Goal: Transaction & Acquisition: Purchase product/service

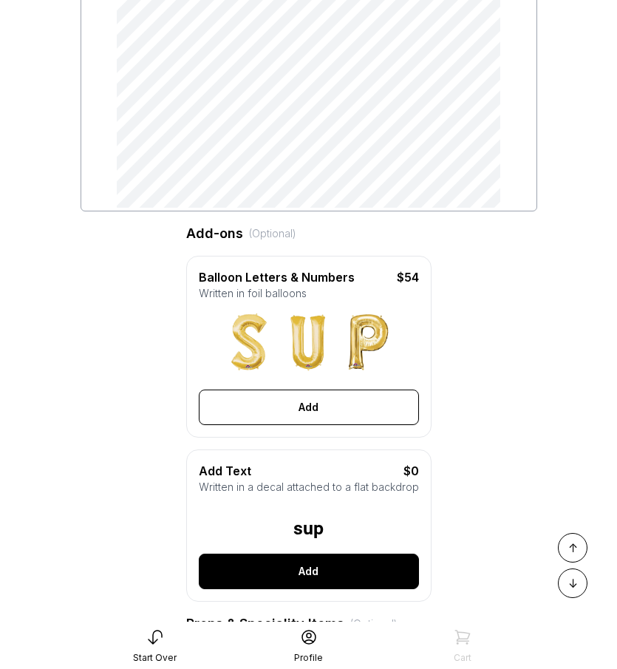
scroll to position [325, 0]
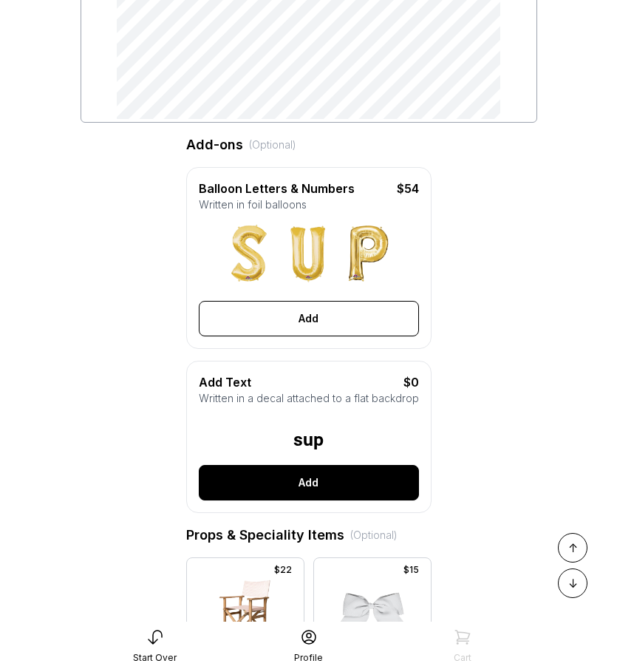
click at [342, 488] on button "Add" at bounding box center [309, 482] width 220 height 35
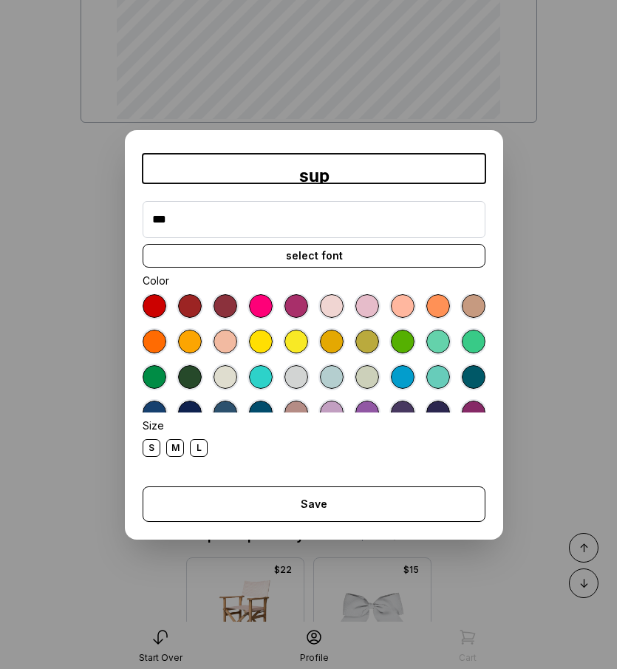
click at [263, 228] on input "***" at bounding box center [314, 219] width 343 height 37
type input "*"
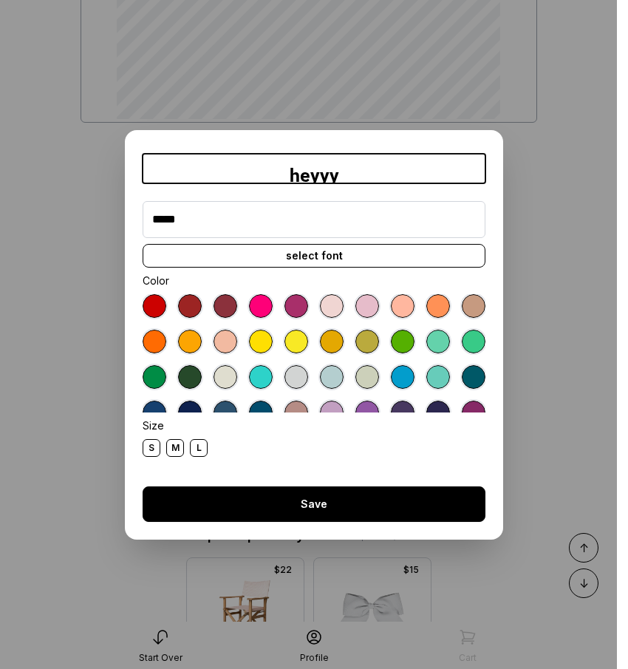
type input "*****"
click at [307, 494] on button "Save" at bounding box center [314, 504] width 343 height 35
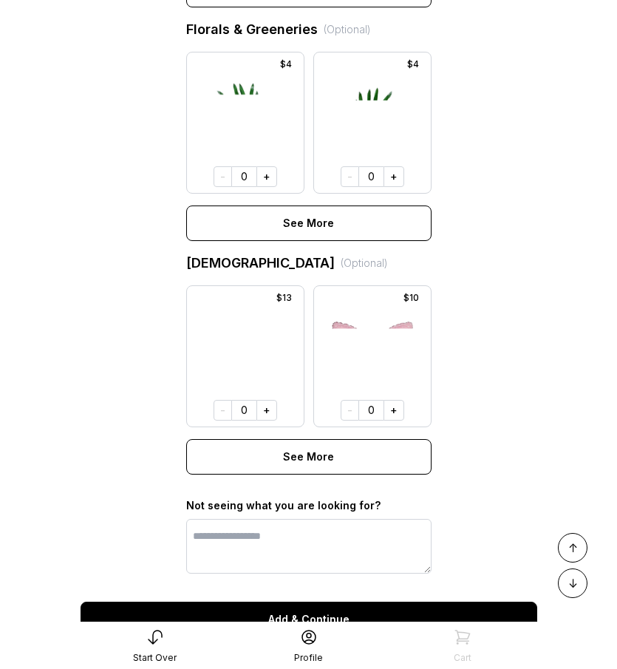
scroll to position [1141, 0]
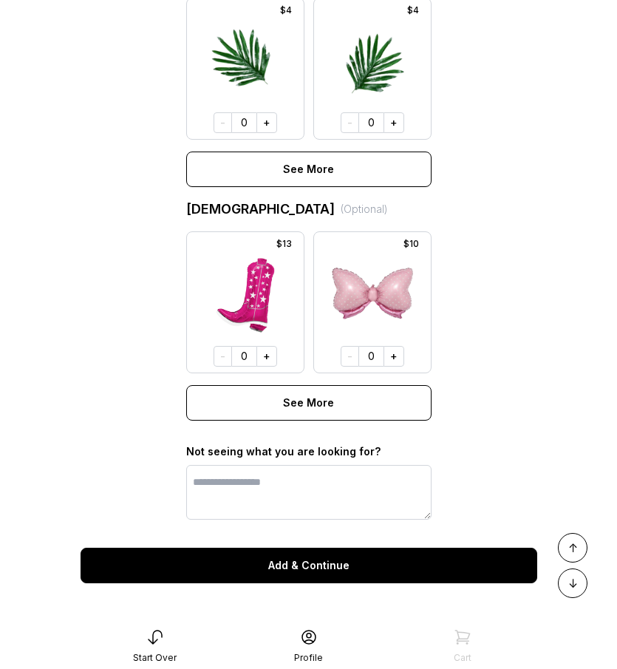
click at [390, 552] on button "Add & Continue" at bounding box center [309, 565] width 457 height 35
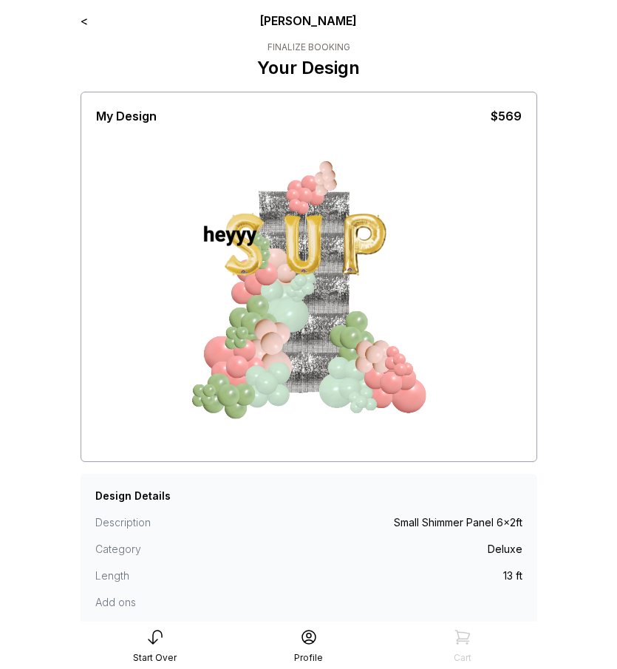
click at [81, 21] on link "<" at bounding box center [84, 20] width 7 height 15
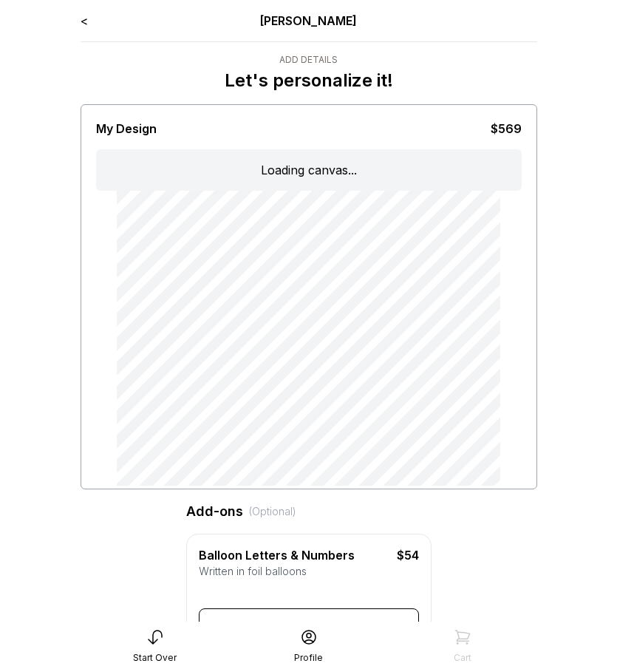
type input "*****"
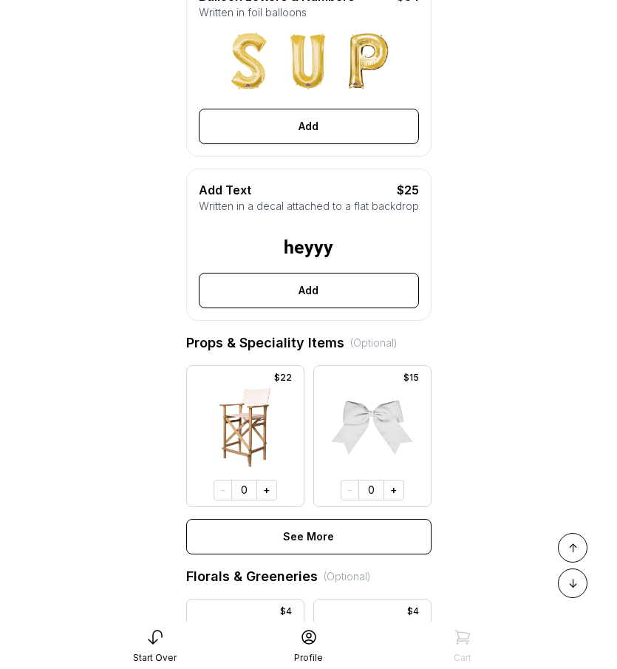
scroll to position [592, 0]
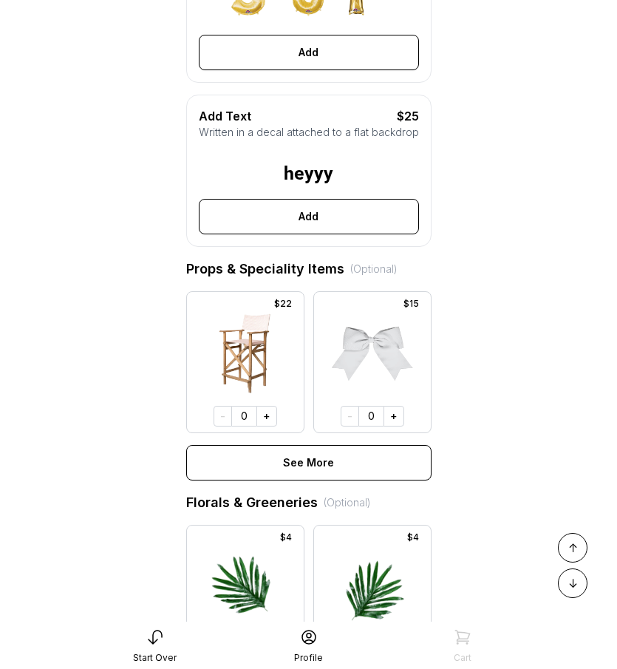
click at [320, 234] on button "Add" at bounding box center [309, 216] width 220 height 35
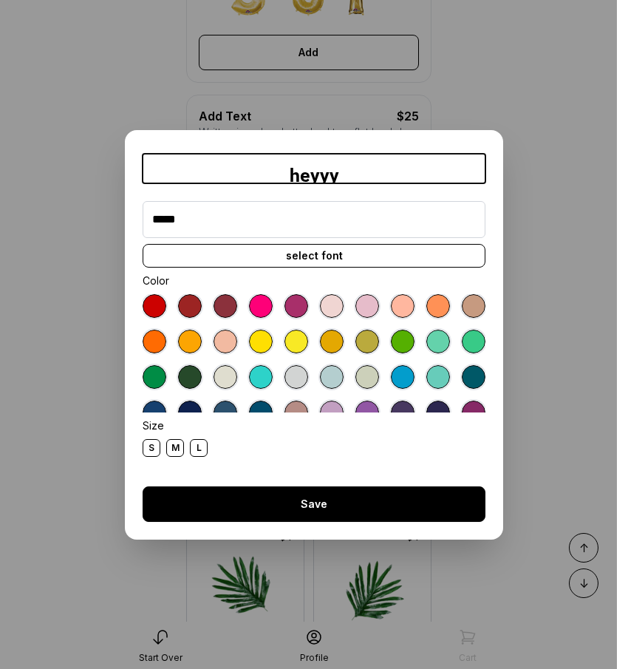
click at [356, 493] on button "Save" at bounding box center [314, 504] width 343 height 35
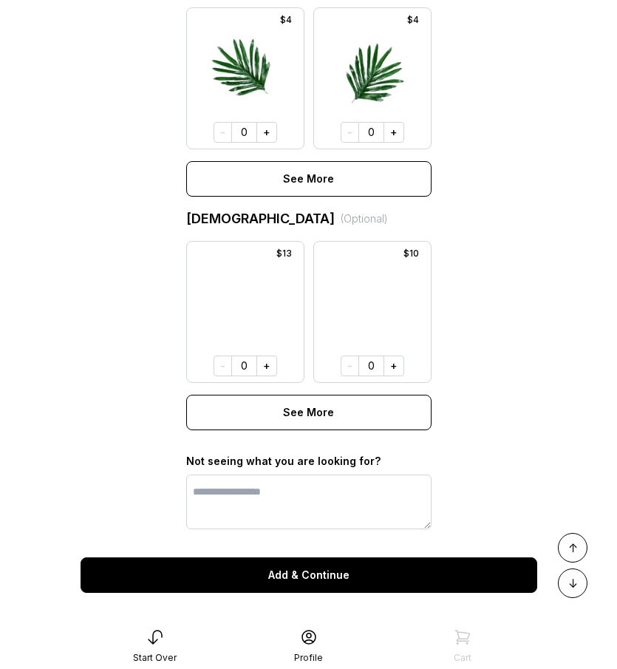
scroll to position [1141, 0]
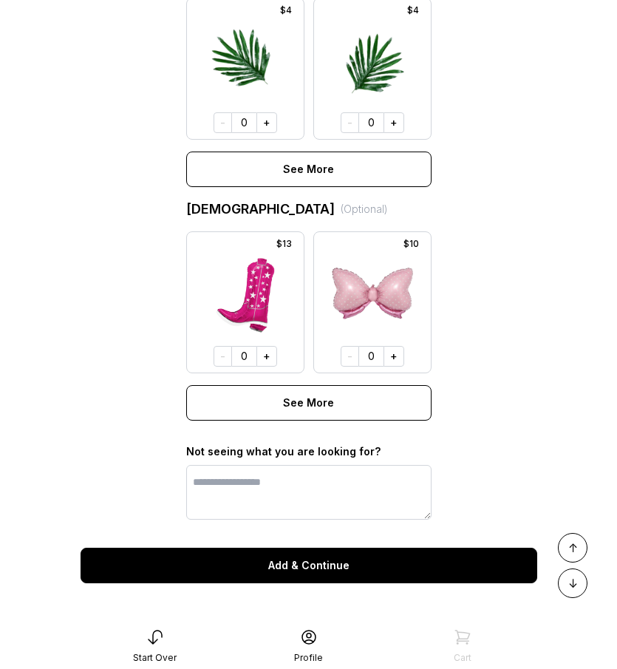
click at [359, 564] on button "Add & Continue" at bounding box center [309, 565] width 457 height 35
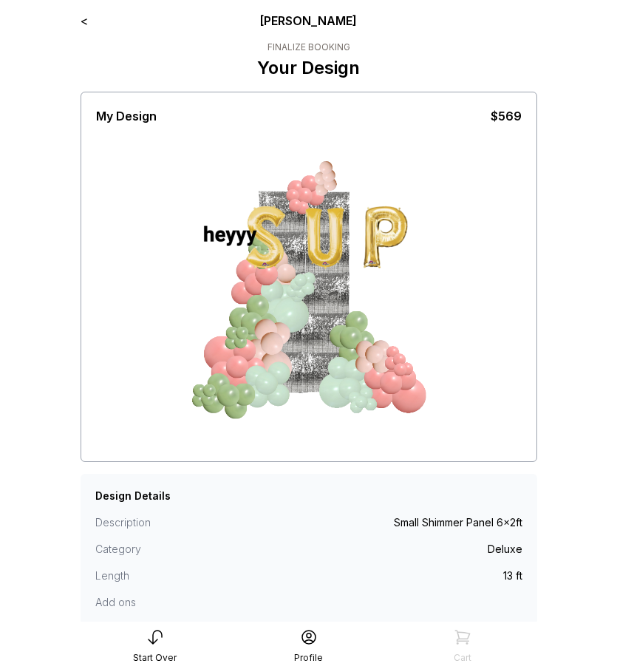
scroll to position [118, 0]
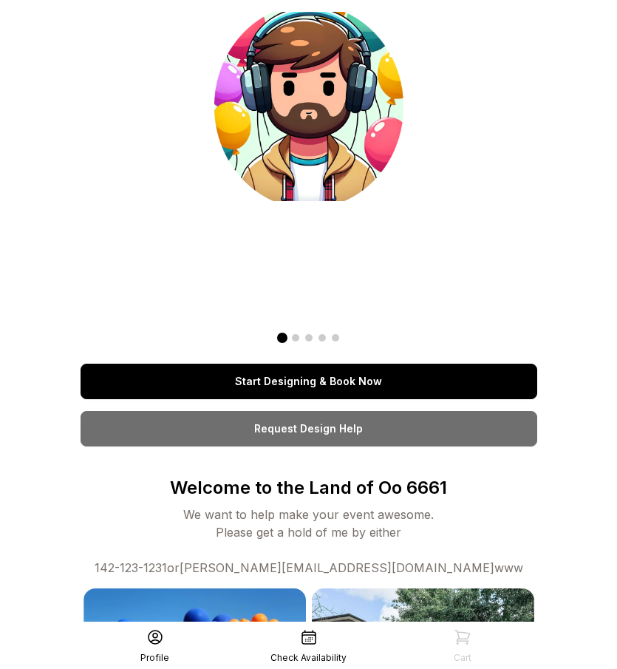
click at [291, 382] on link "Start Designing & Book Now" at bounding box center [309, 381] width 457 height 35
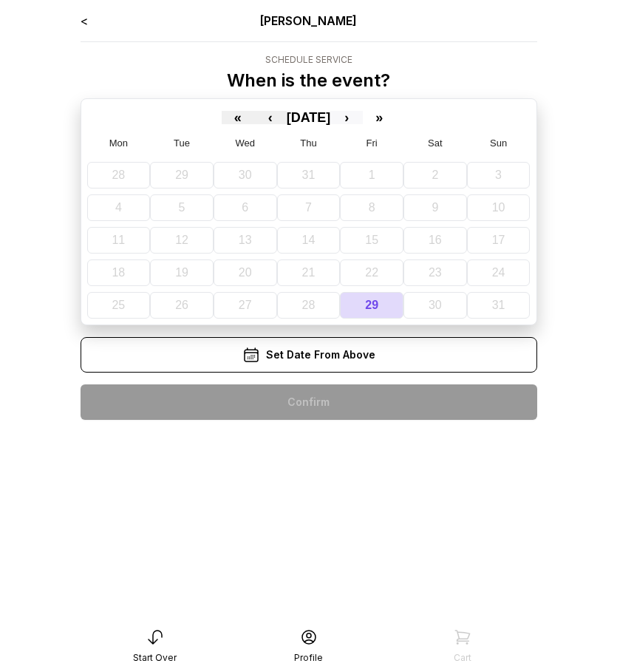
click at [363, 117] on button "›" at bounding box center [347, 117] width 33 height 13
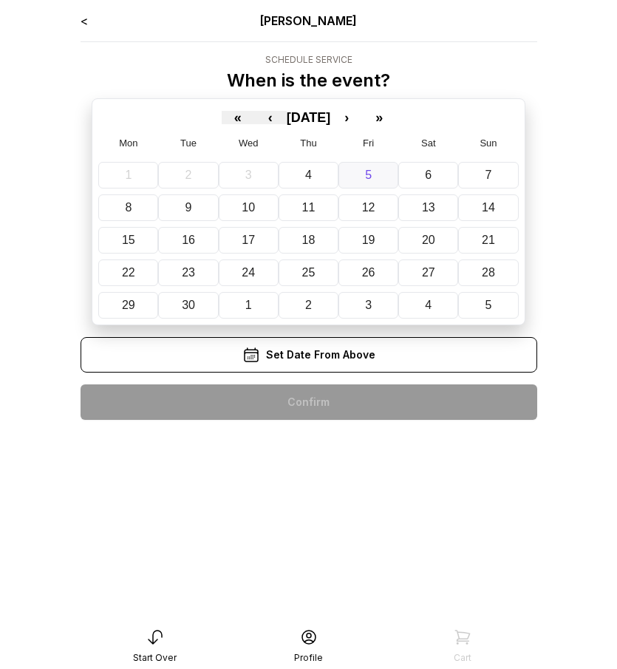
click at [356, 163] on button "5" at bounding box center [369, 175] width 60 height 27
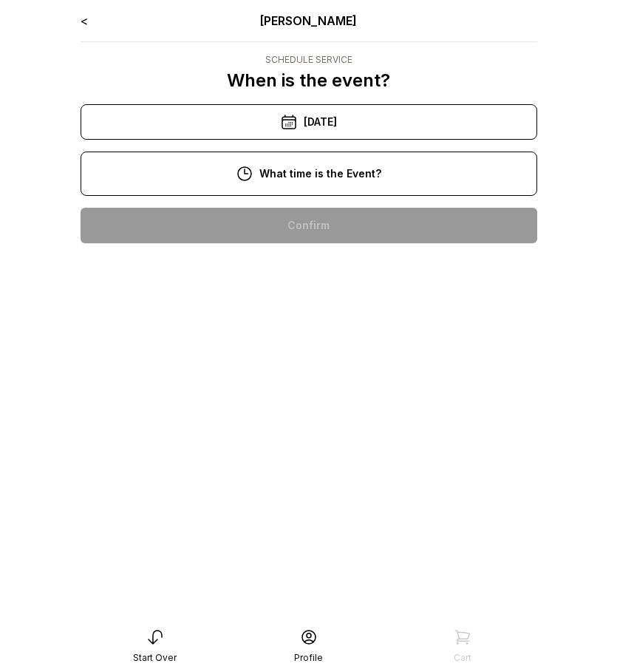
click at [347, 214] on div "10:00 am" at bounding box center [308, 225] width 433 height 35
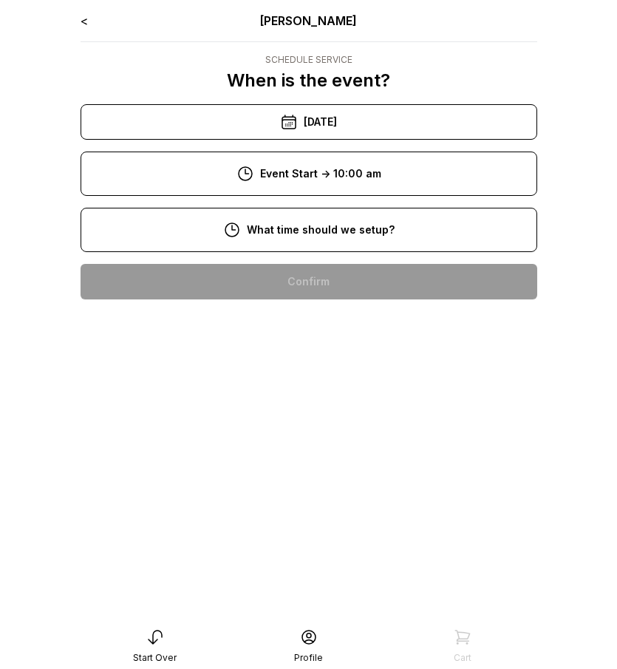
click at [339, 274] on div "8:00 am" at bounding box center [308, 281] width 433 height 35
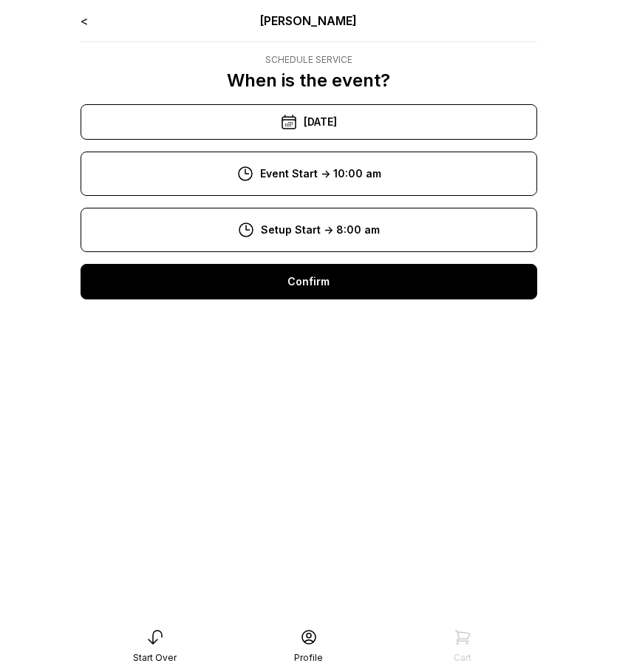
click at [328, 295] on div "Confirm" at bounding box center [309, 281] width 457 height 35
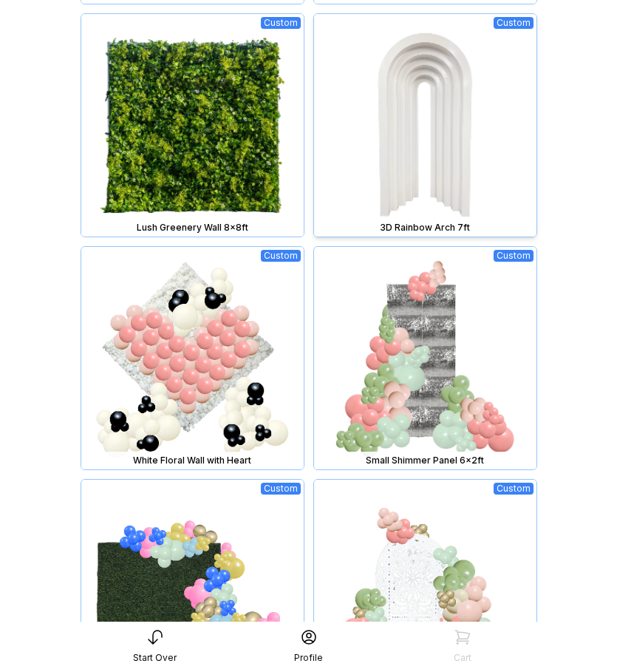
click at [454, 123] on img at bounding box center [425, 125] width 223 height 223
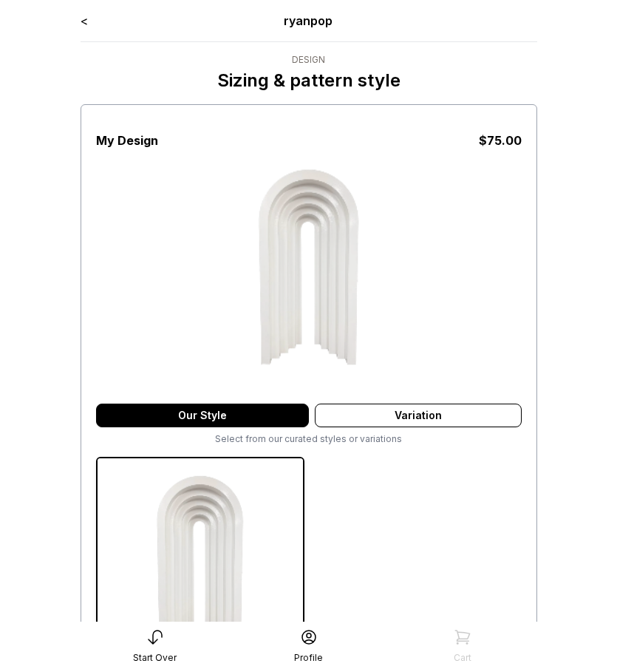
click at [454, 123] on div at bounding box center [309, 126] width 426 height 12
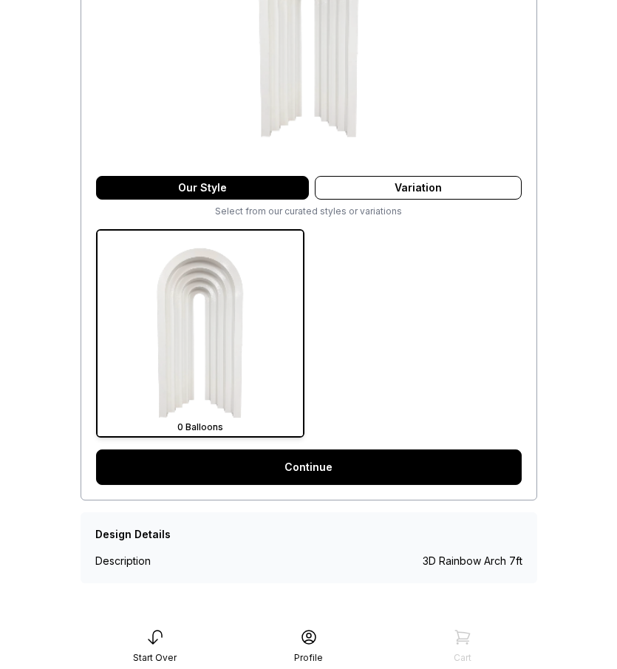
click at [380, 476] on link "Continue" at bounding box center [309, 467] width 426 height 35
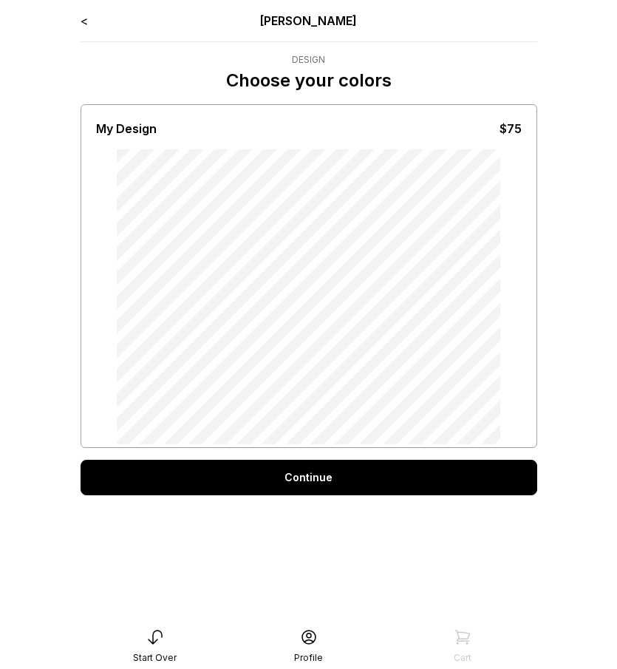
scroll to position [30, 0]
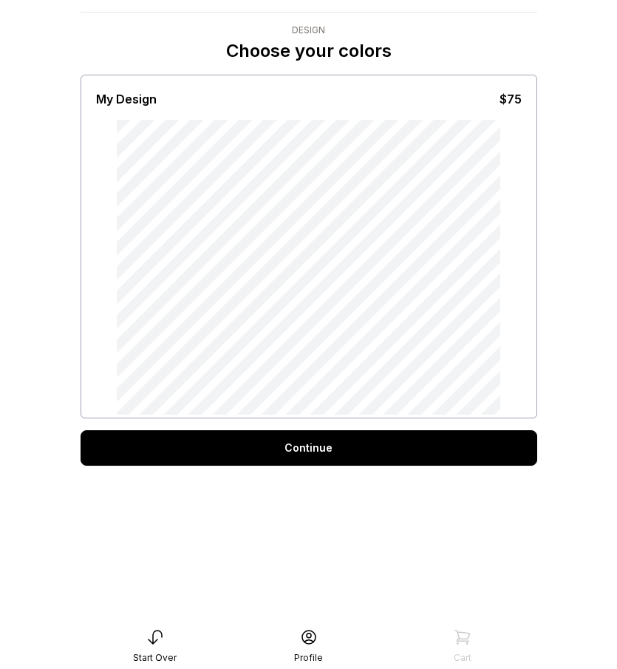
click at [350, 457] on div "Continue" at bounding box center [309, 447] width 457 height 35
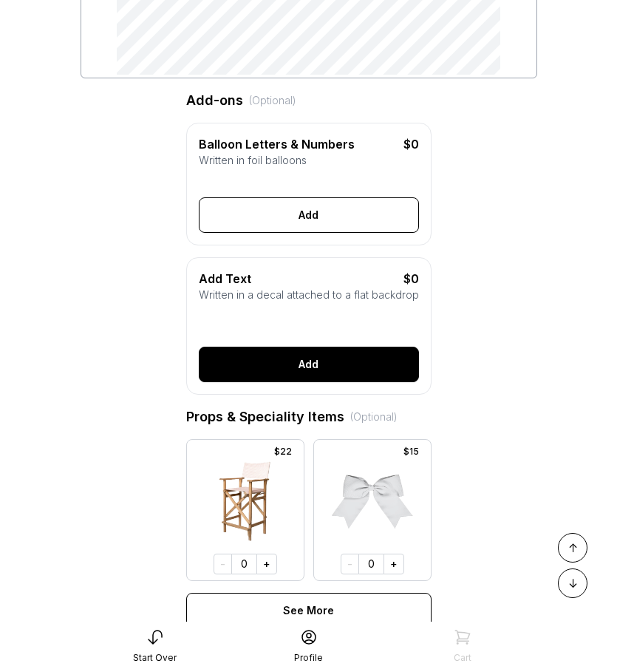
scroll to position [311, 0]
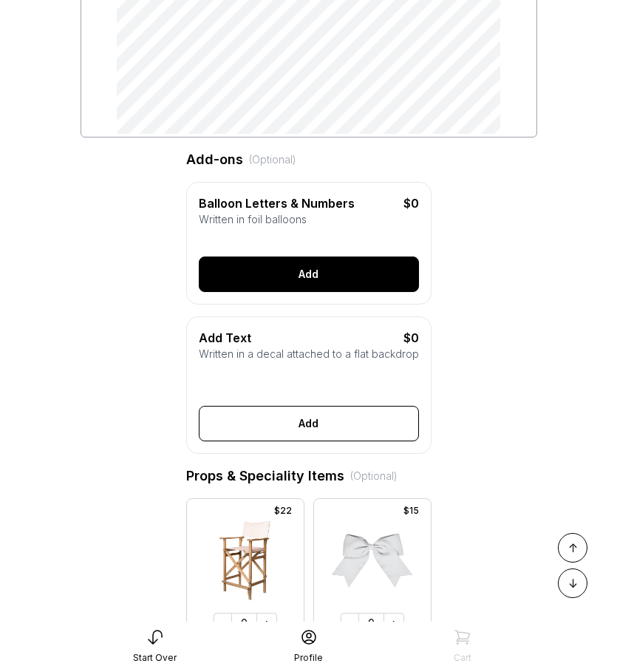
click at [306, 288] on button "Add" at bounding box center [309, 274] width 220 height 35
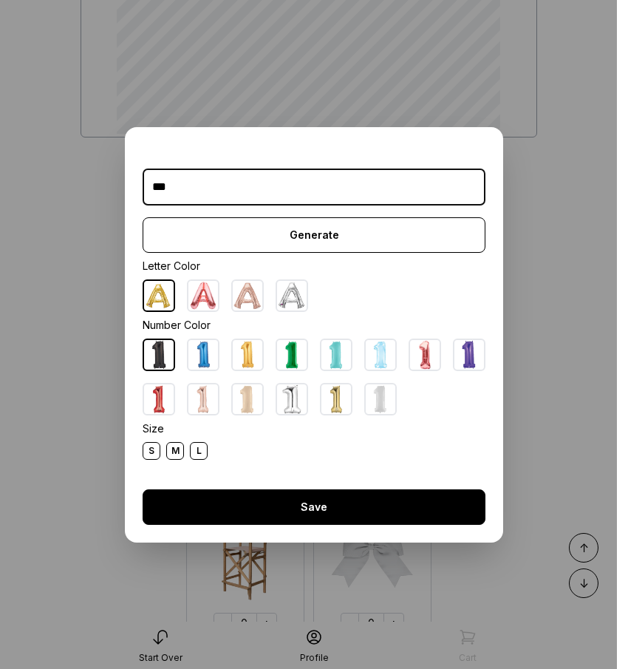
type input "***"
click at [314, 508] on button "Save" at bounding box center [314, 506] width 343 height 35
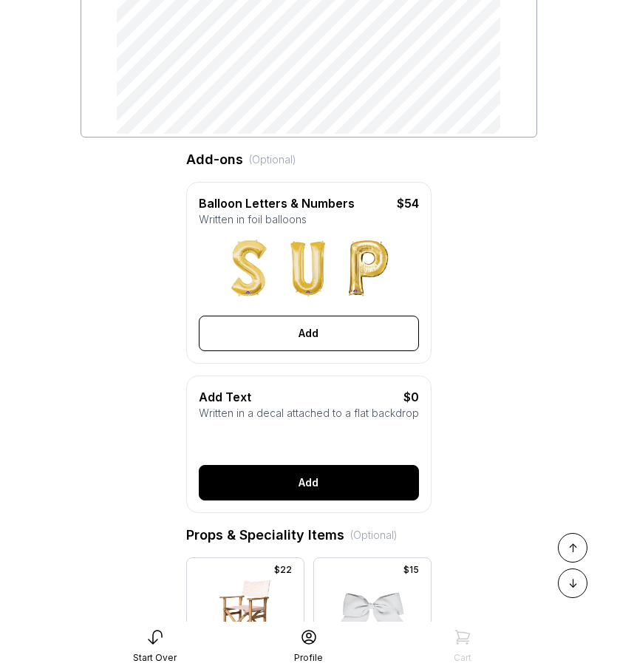
click at [303, 497] on button "Add" at bounding box center [309, 482] width 220 height 35
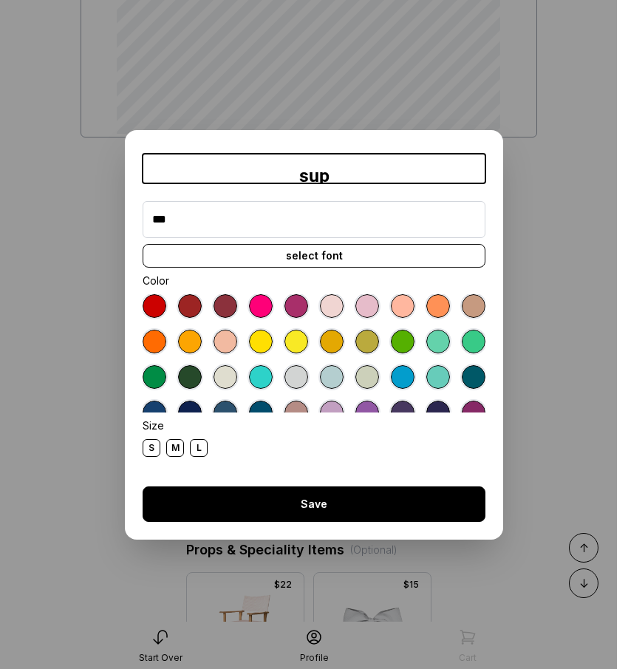
type input "***"
click at [288, 489] on button "Save" at bounding box center [314, 504] width 343 height 35
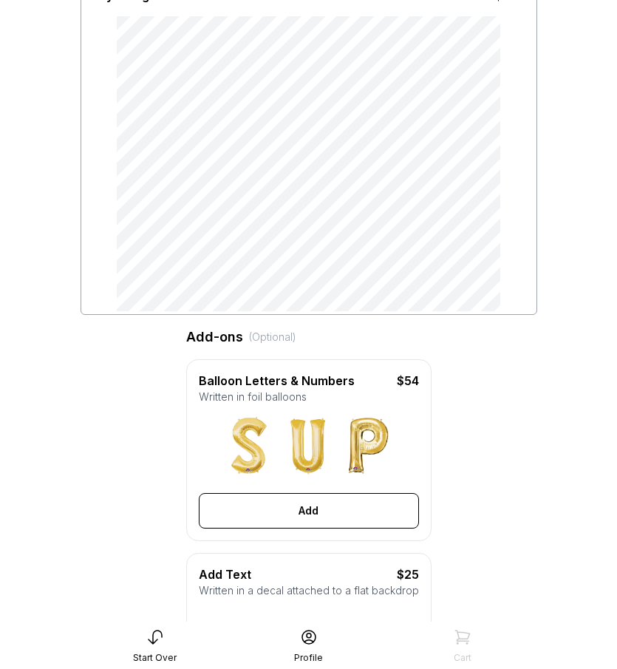
scroll to position [0, 0]
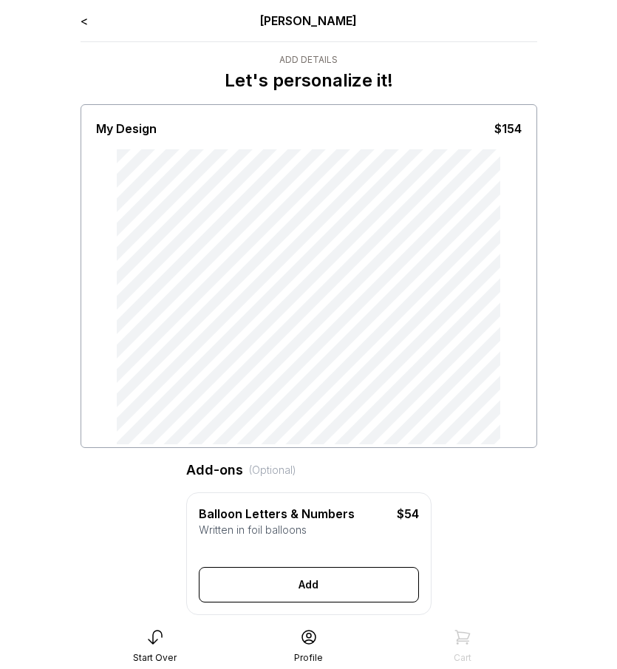
type input "***"
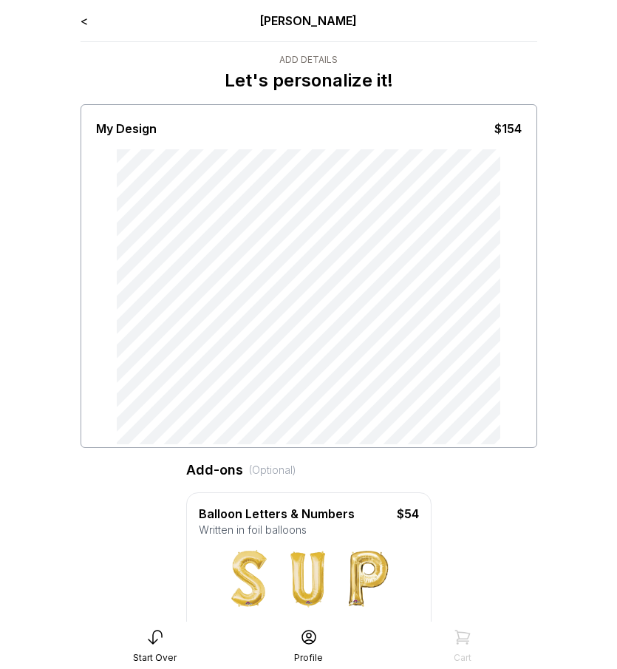
click at [535, 328] on div "My Design $154" at bounding box center [309, 276] width 457 height 344
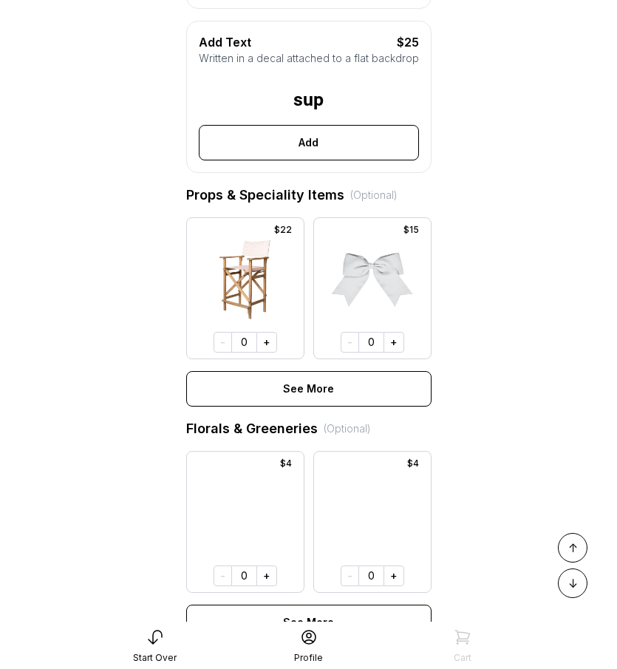
scroll to position [1141, 0]
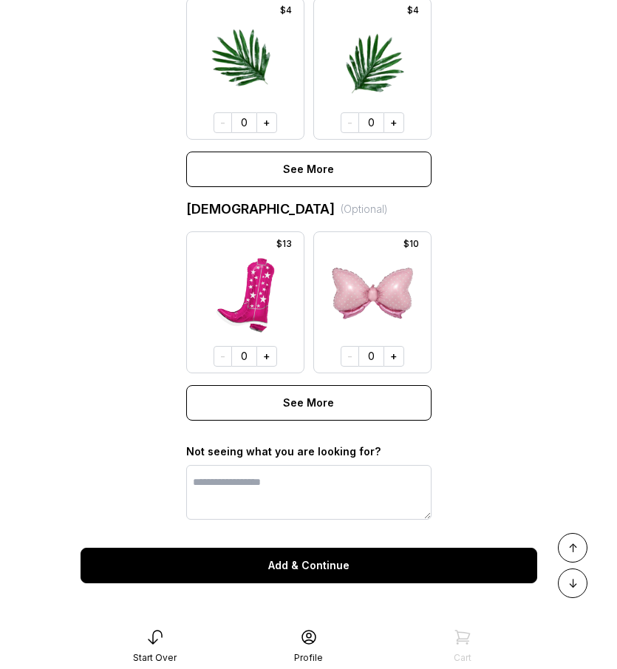
click at [391, 561] on button "Add & Continue" at bounding box center [309, 565] width 457 height 35
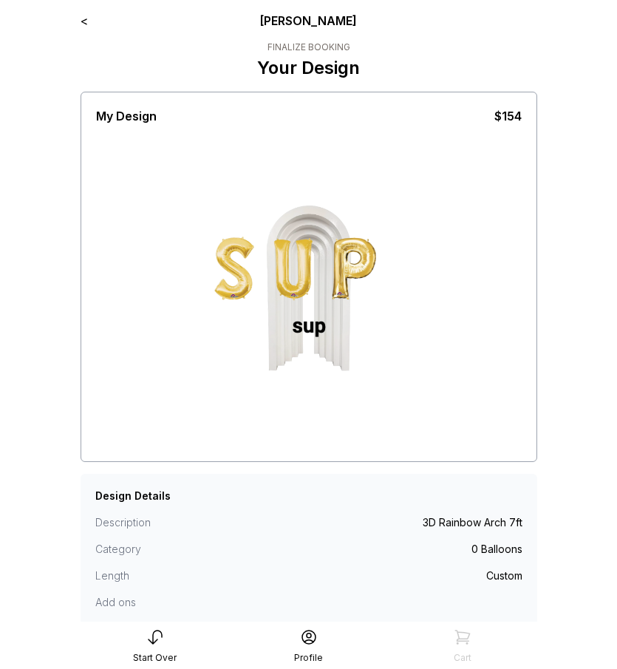
click at [81, 18] on link "<" at bounding box center [84, 20] width 7 height 15
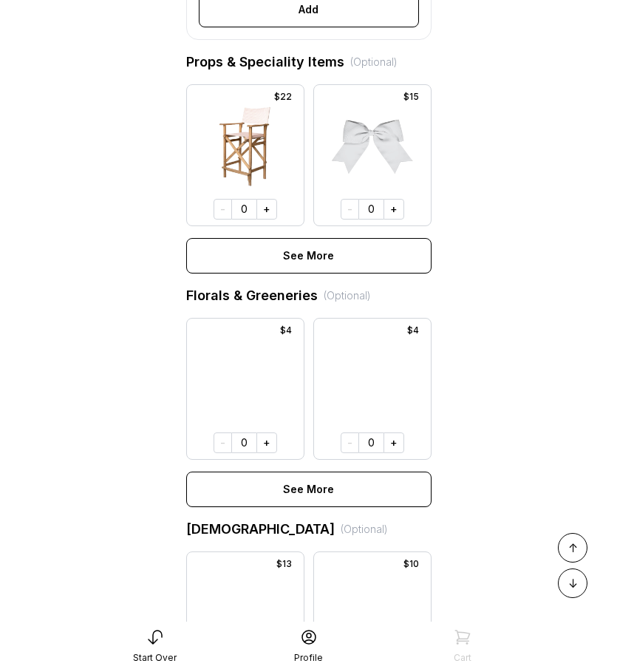
scroll to position [858, 0]
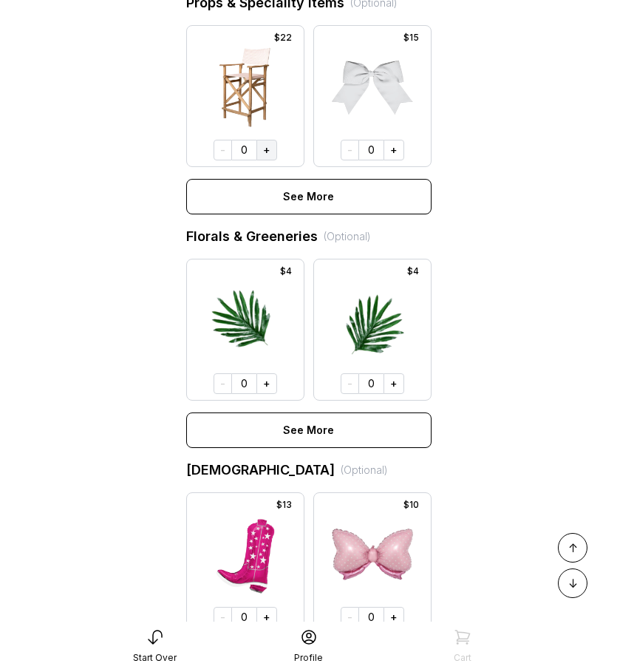
click at [262, 160] on button "+" at bounding box center [267, 150] width 21 height 21
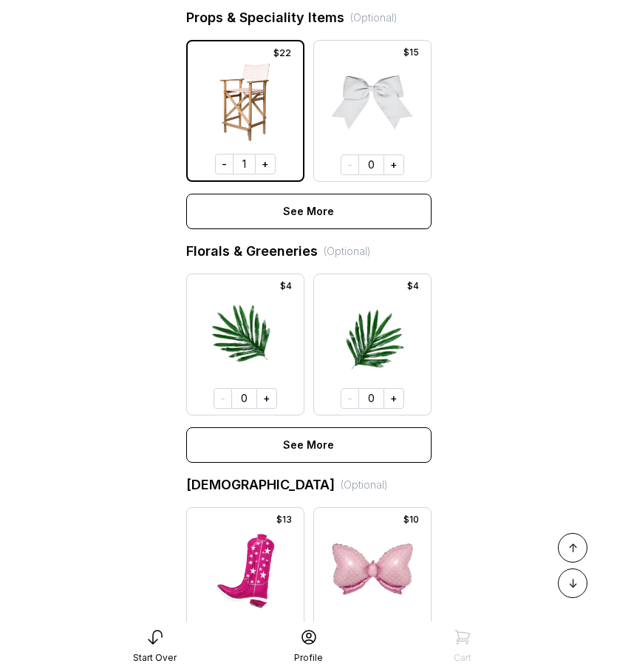
scroll to position [1141, 0]
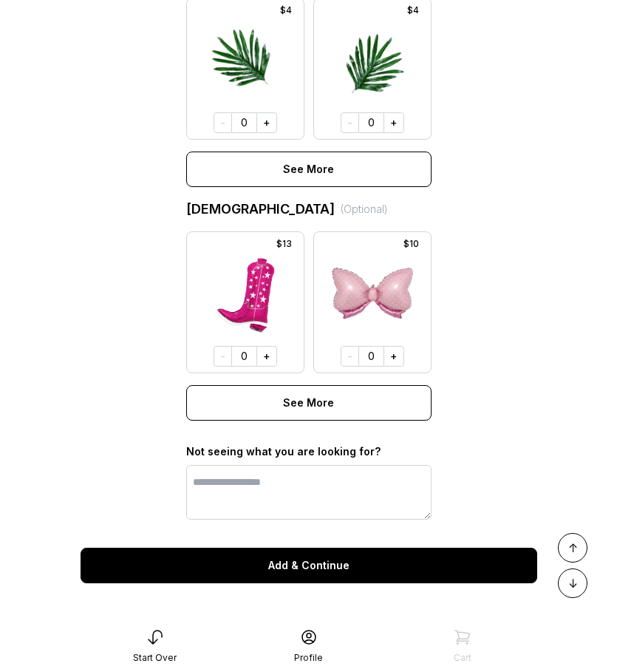
click at [336, 579] on button "Add & Continue" at bounding box center [309, 565] width 457 height 35
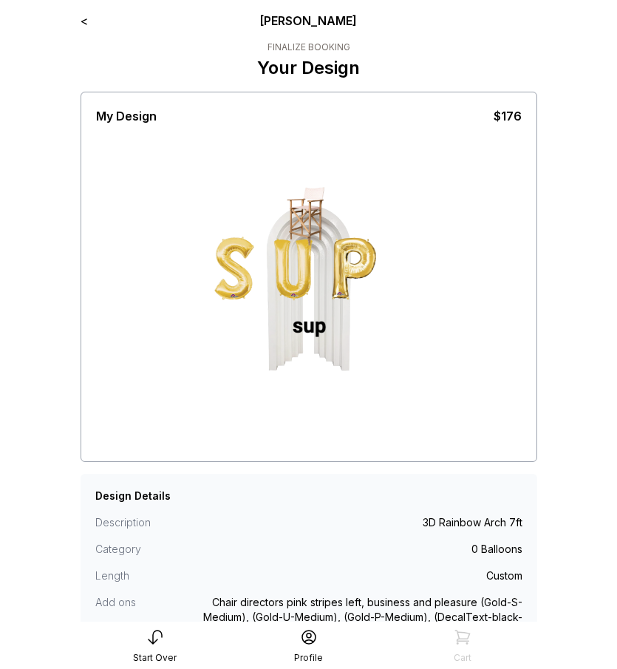
click at [85, 19] on link "<" at bounding box center [84, 20] width 7 height 15
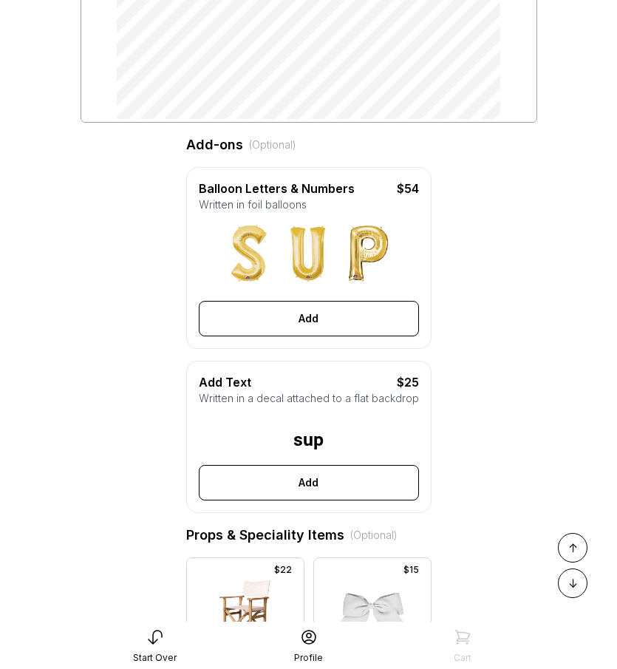
scroll to position [429, 0]
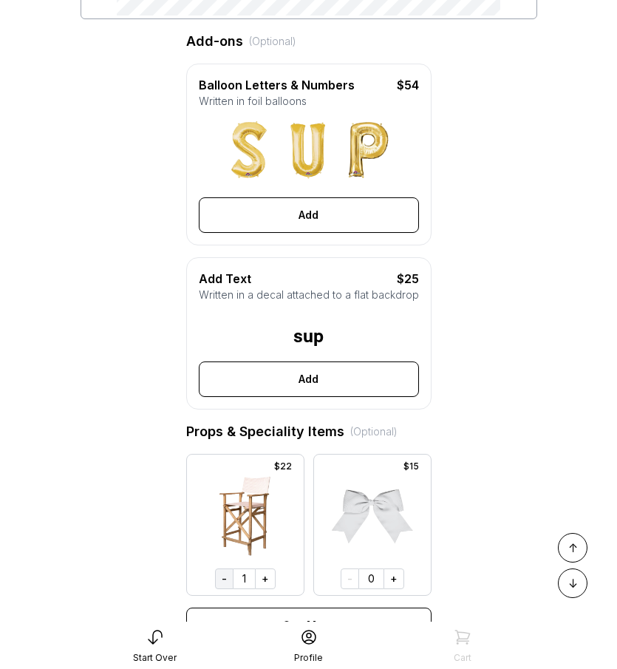
click at [222, 589] on button "-" at bounding box center [224, 579] width 18 height 21
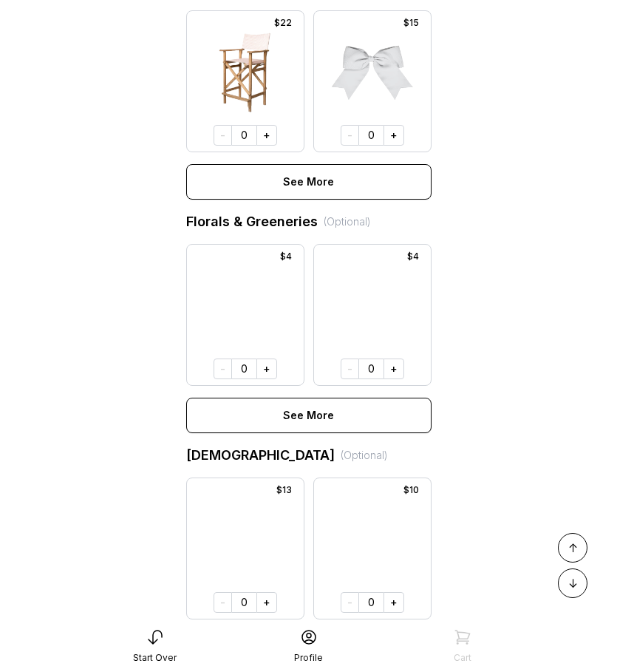
scroll to position [1141, 0]
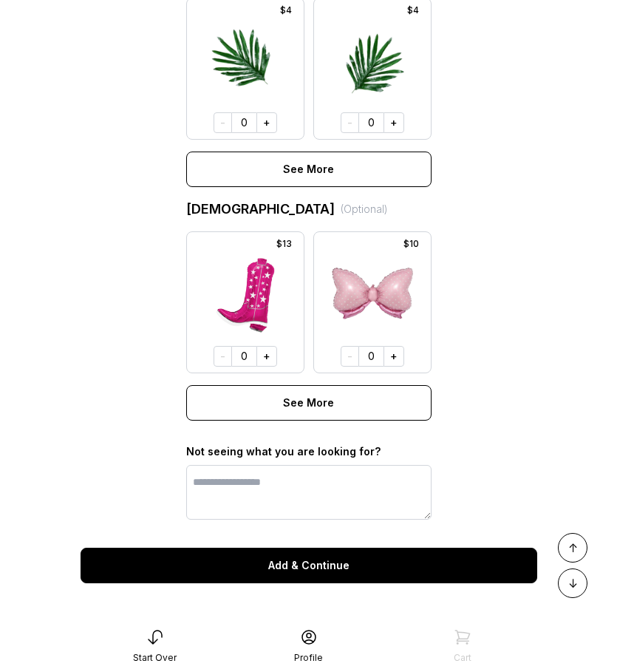
click at [228, 580] on button "Add & Continue" at bounding box center [309, 565] width 457 height 35
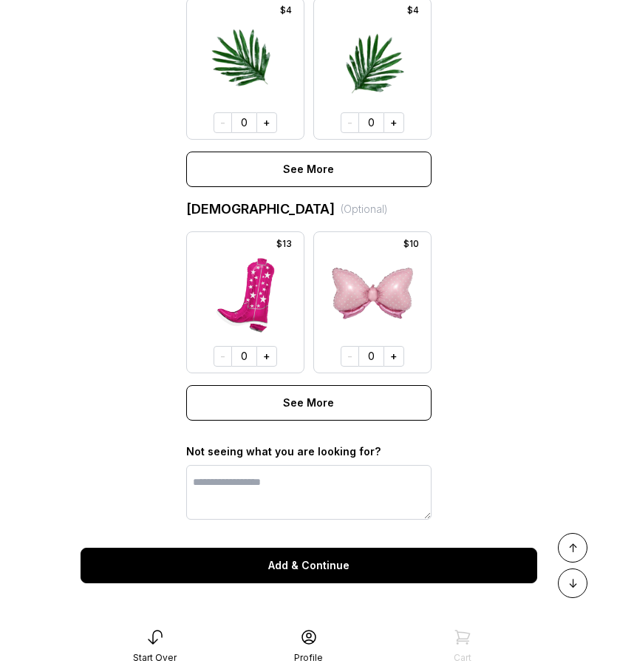
click at [228, 580] on button "Add & Continue" at bounding box center [309, 565] width 457 height 35
